Goal: Transaction & Acquisition: Purchase product/service

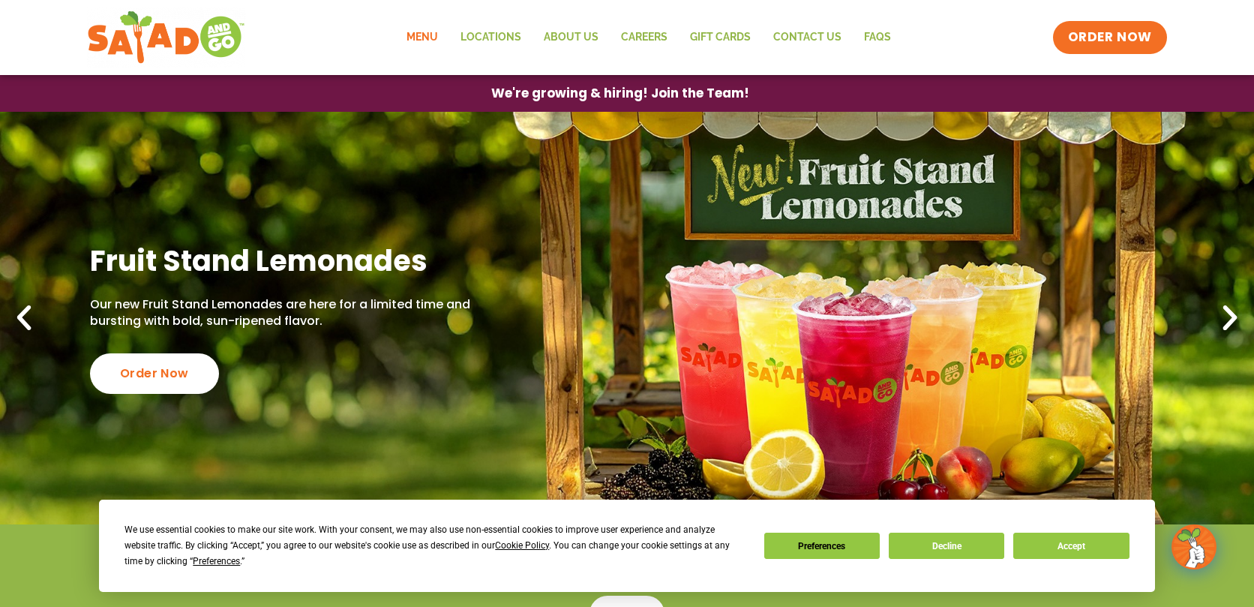
click at [425, 38] on link "Menu" at bounding box center [422, 37] width 54 height 35
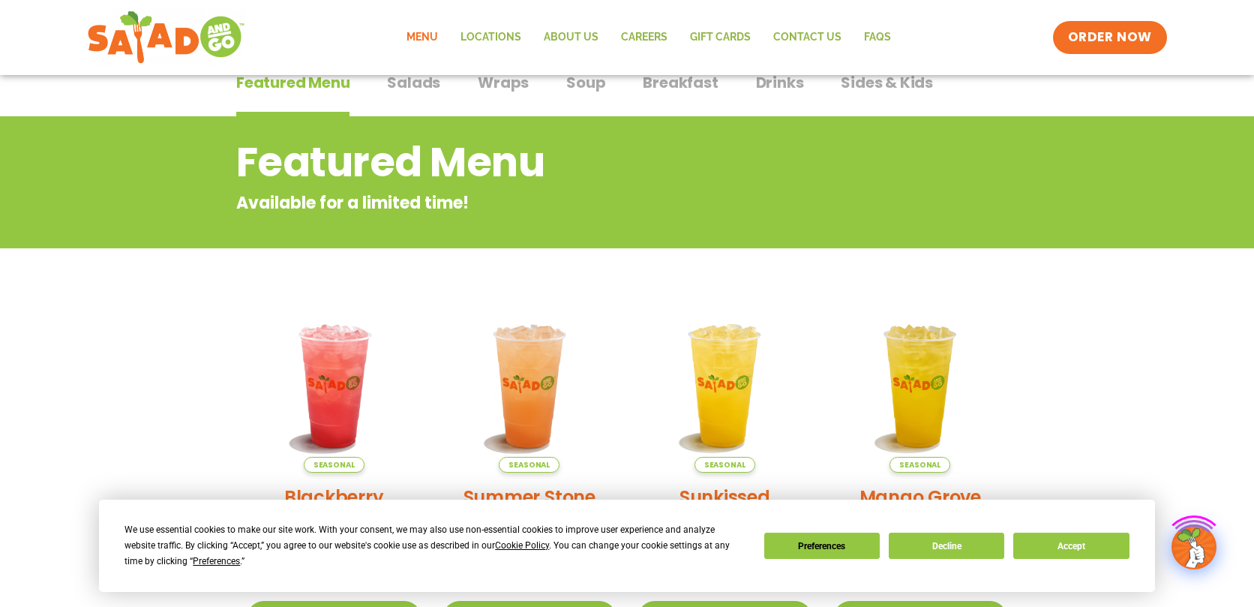
scroll to position [189, 0]
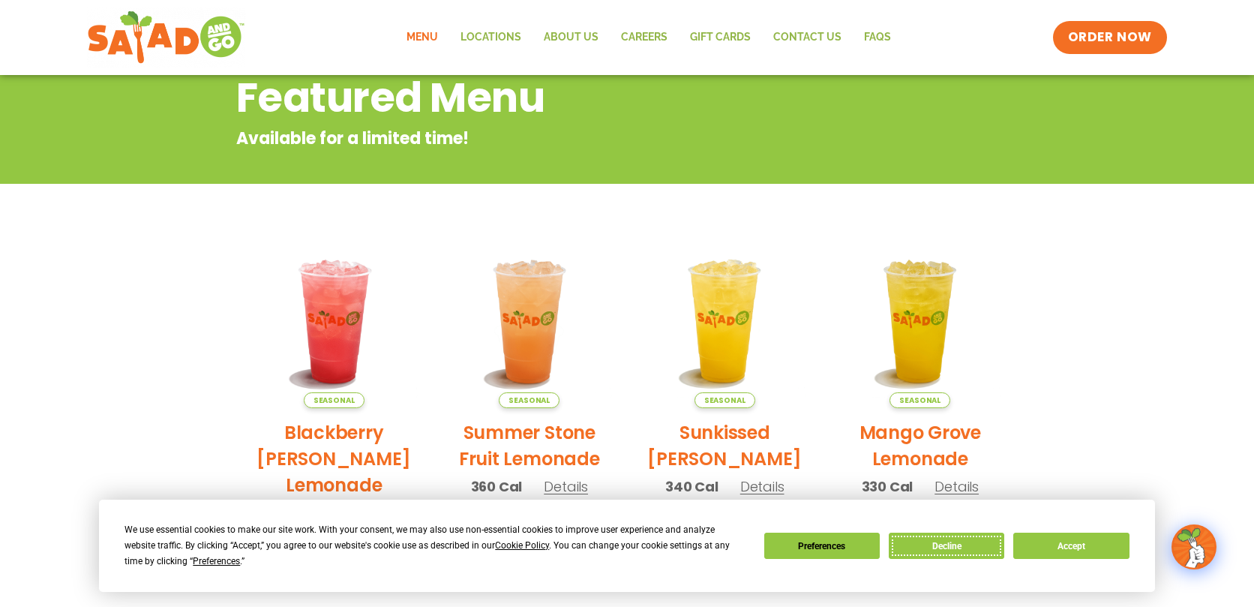
click at [957, 548] on button "Decline" at bounding box center [947, 546] width 116 height 26
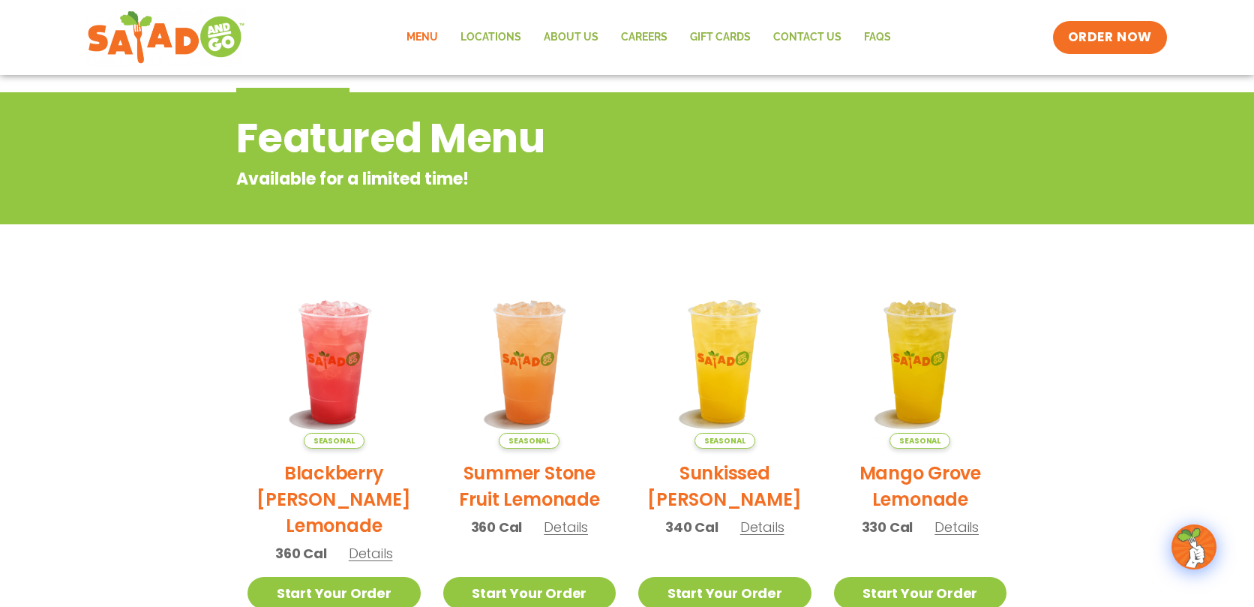
scroll to position [0, 0]
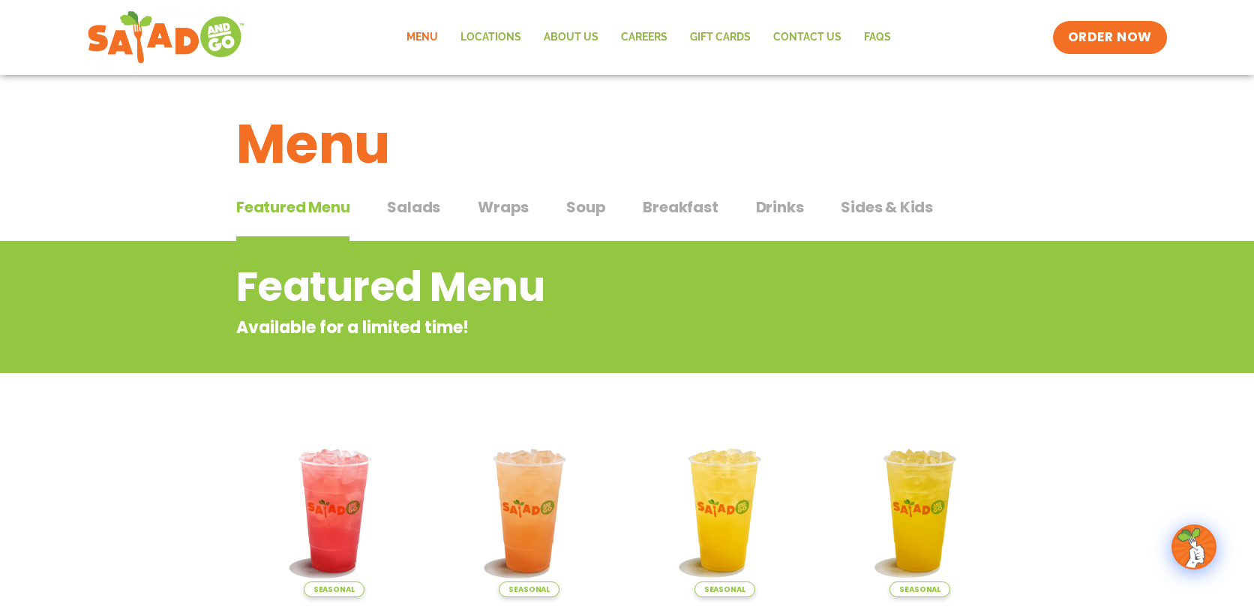
click at [412, 206] on span "Salads" at bounding box center [413, 207] width 53 height 23
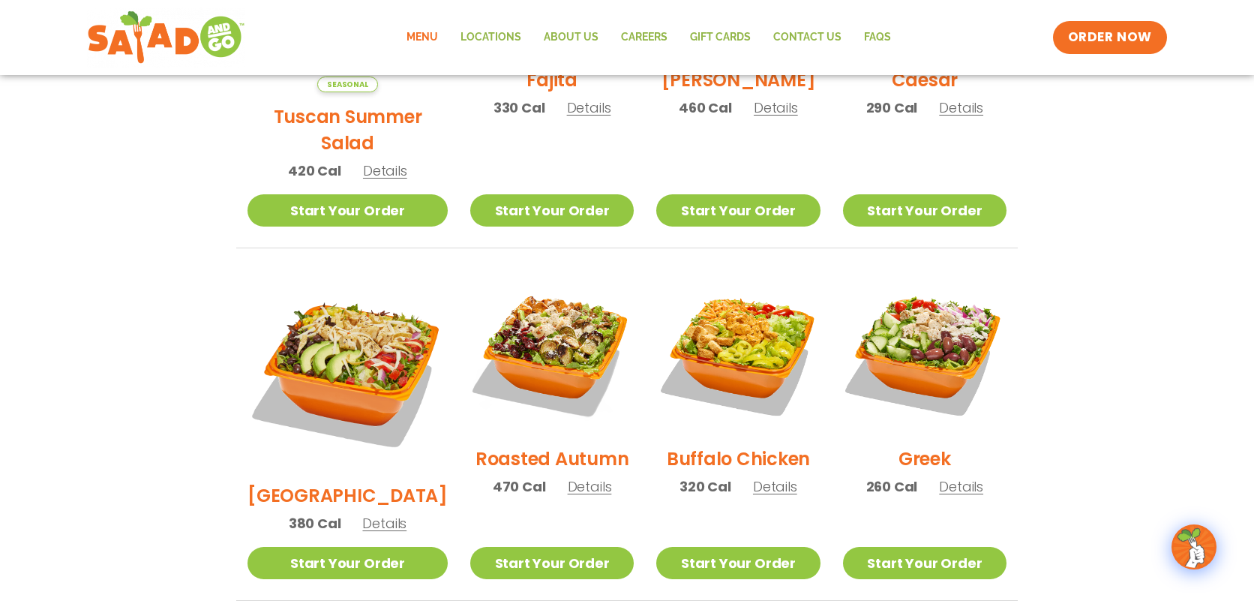
scroll to position [620, 0]
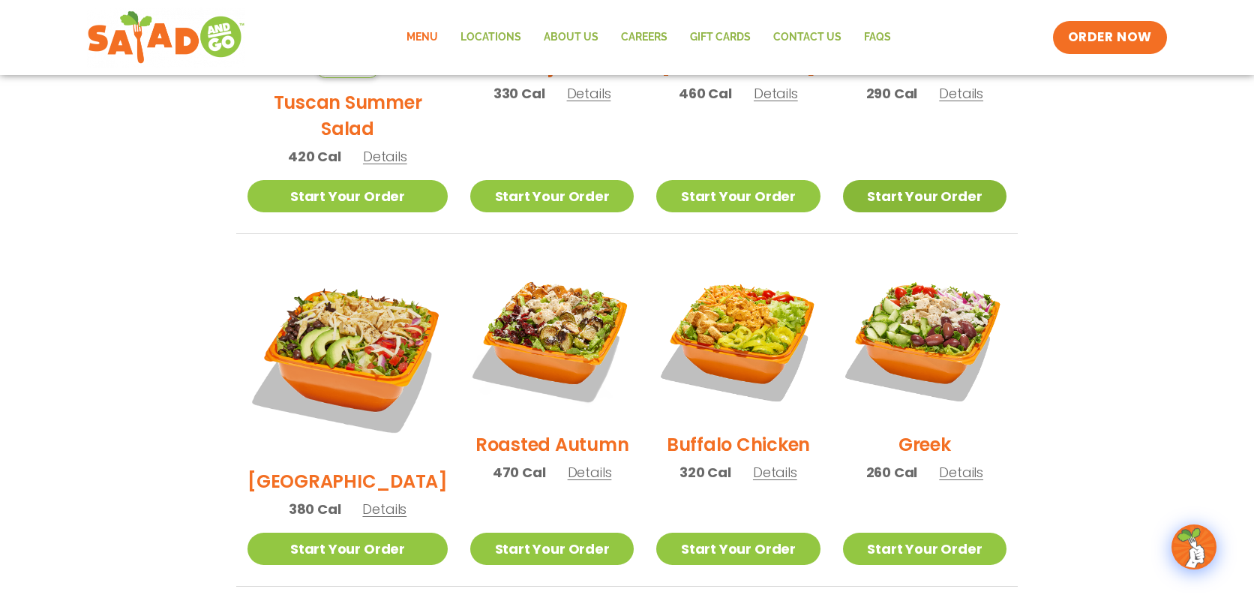
click at [895, 183] on link "Start Your Order" at bounding box center [925, 196] width 164 height 32
